Goal: Task Accomplishment & Management: Use online tool/utility

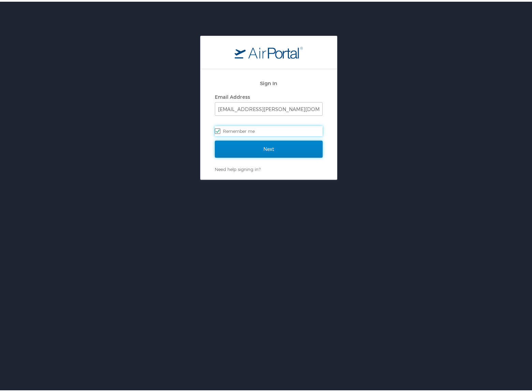
click at [262, 148] on input "Next" at bounding box center [269, 147] width 108 height 17
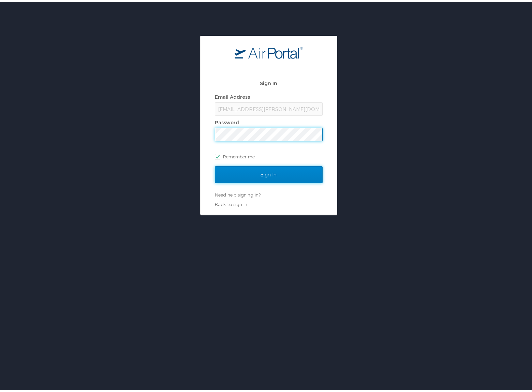
click at [239, 171] on input "Sign In" at bounding box center [269, 173] width 108 height 17
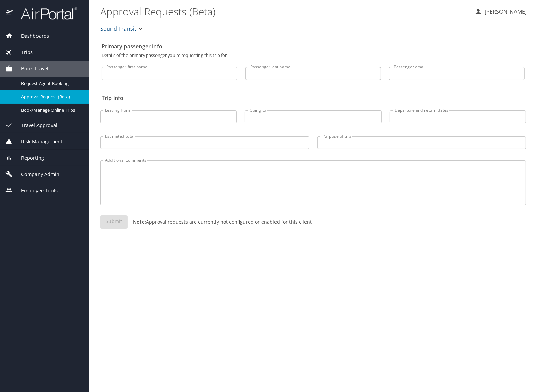
click at [34, 159] on span "Reporting" at bounding box center [28, 157] width 31 height 7
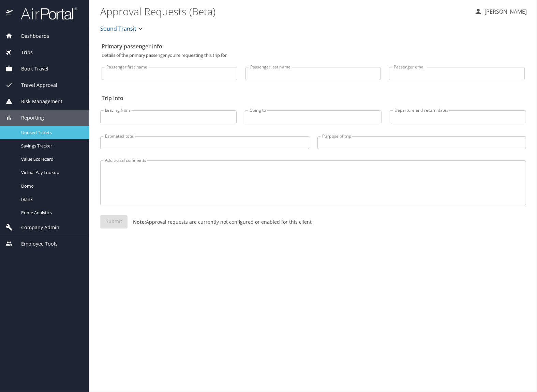
click at [43, 129] on span "Unused Tickets" at bounding box center [51, 132] width 60 height 6
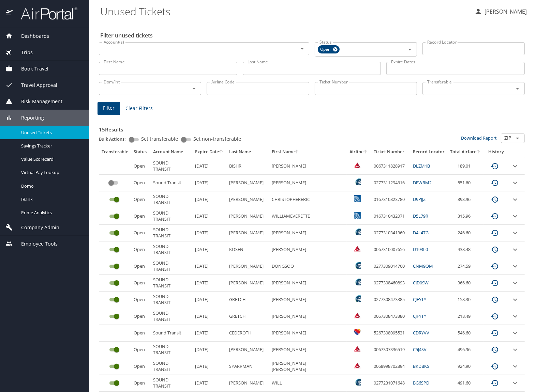
click at [115, 182] on input "custom pagination table" at bounding box center [111, 183] width 25 height 8
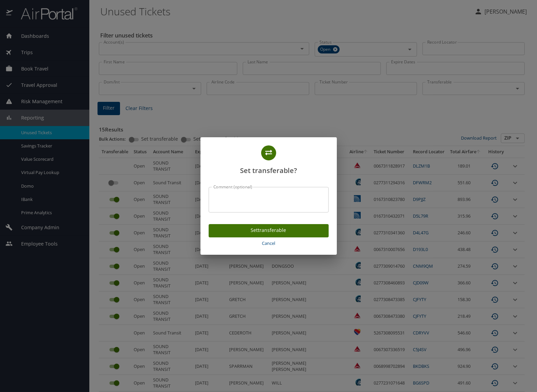
click at [273, 233] on span "Set transferable" at bounding box center [268, 230] width 109 height 9
